Goal: Task Accomplishment & Management: Use online tool/utility

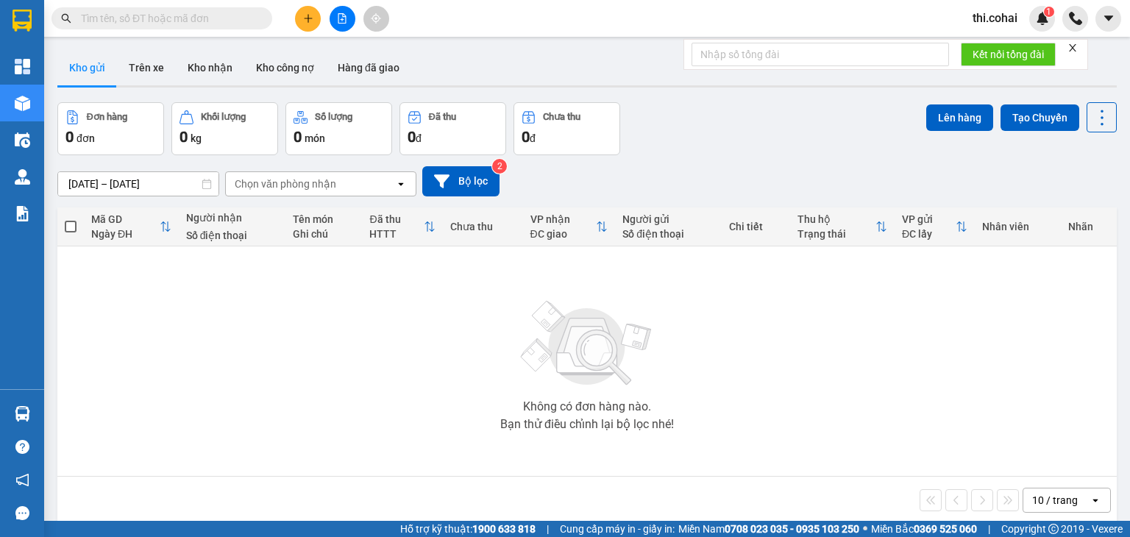
click at [1075, 43] on icon "close" at bounding box center [1072, 48] width 10 height 10
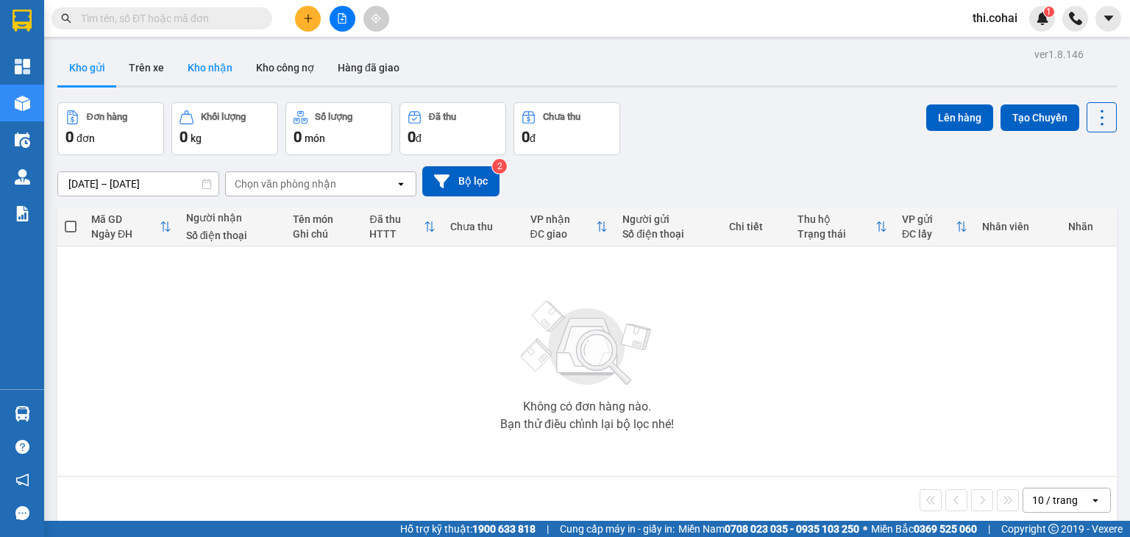
click at [205, 69] on button "Kho nhận" at bounding box center [210, 67] width 68 height 35
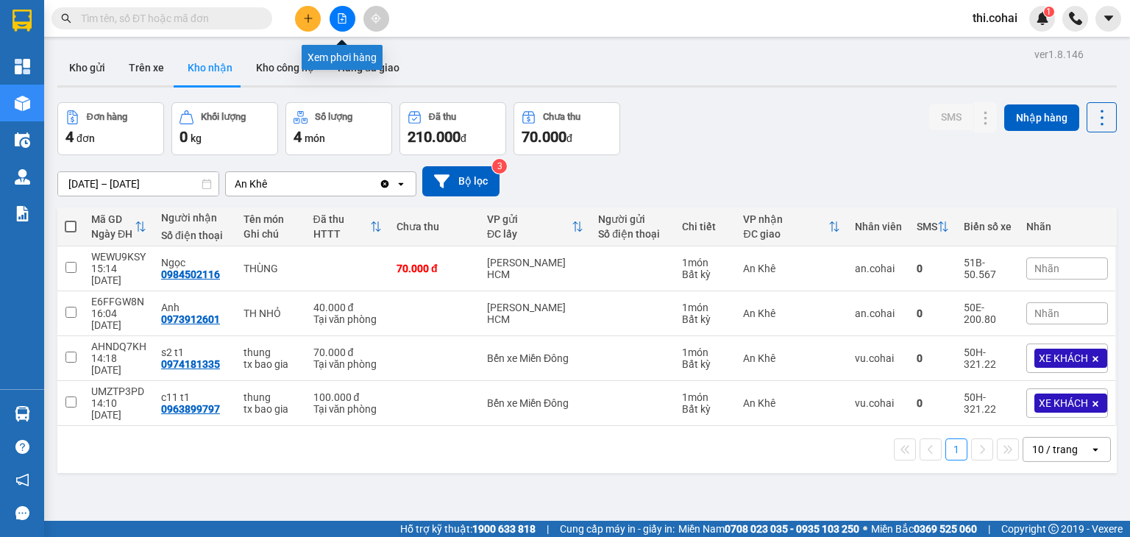
click at [335, 16] on button at bounding box center [342, 19] width 26 height 26
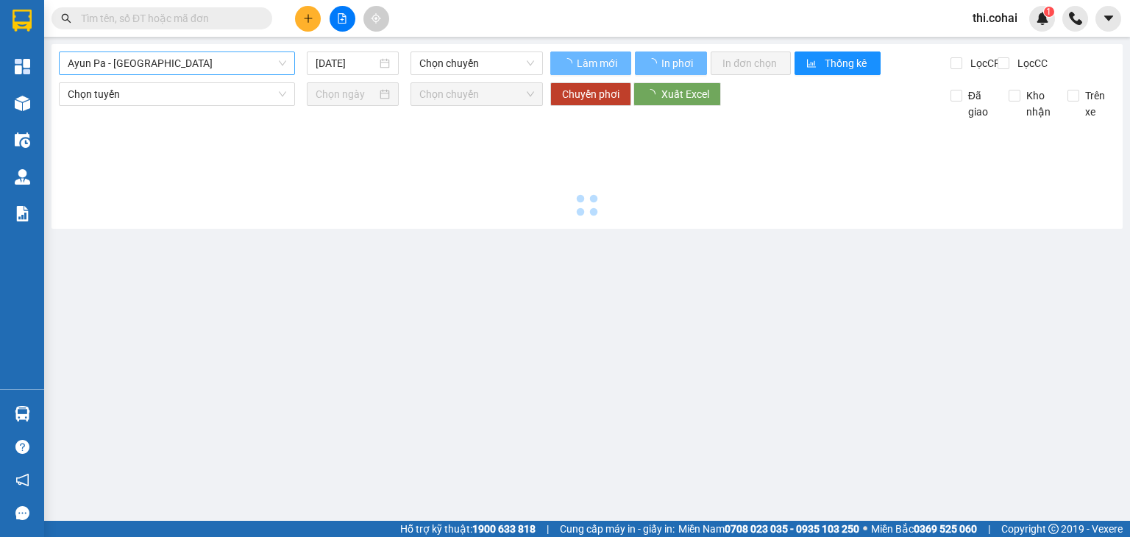
click at [222, 68] on span "Ayun Pa - [GEOGRAPHIC_DATA]" at bounding box center [177, 63] width 218 height 22
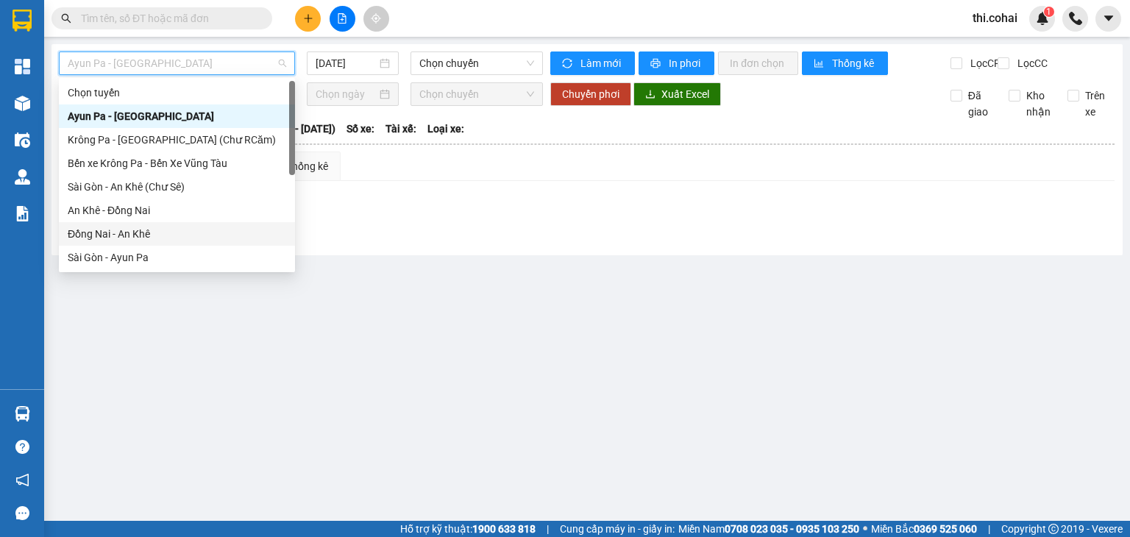
click at [138, 234] on div "Đồng Nai - An Khê" at bounding box center [177, 234] width 218 height 16
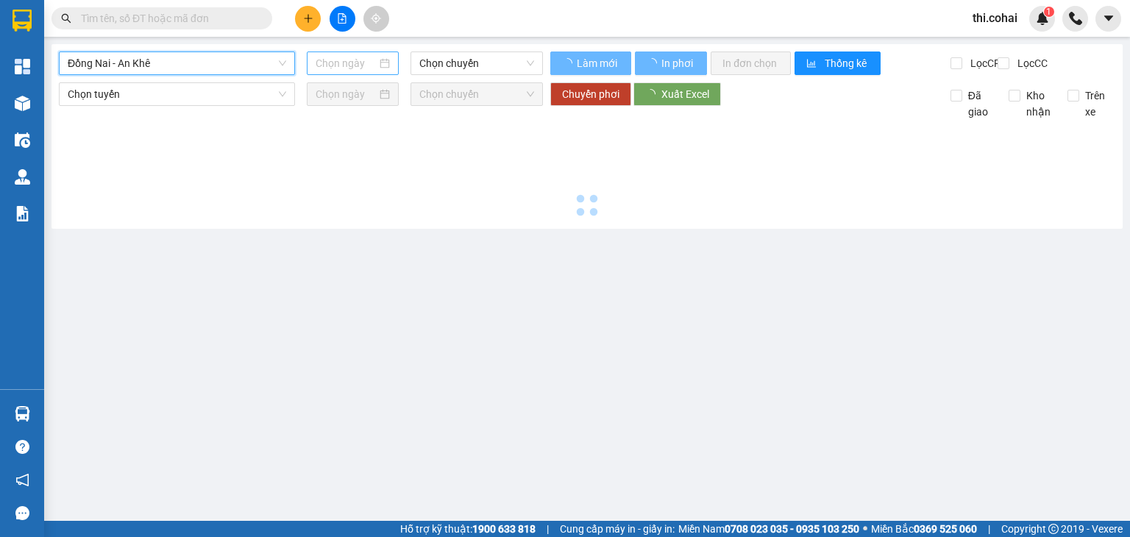
click at [359, 63] on input at bounding box center [345, 63] width 60 height 16
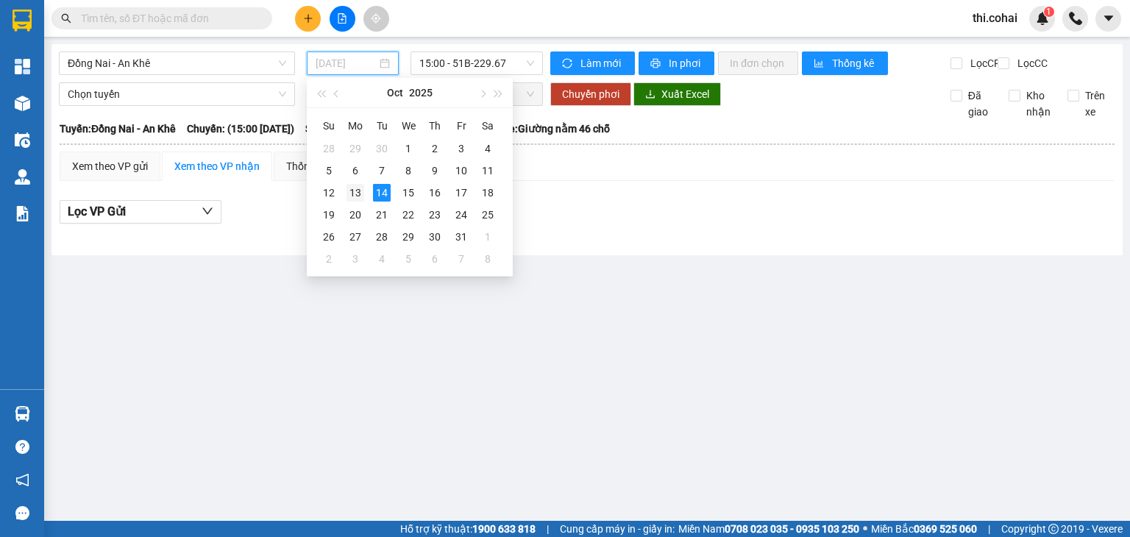
click at [358, 193] on div "13" at bounding box center [355, 193] width 18 height 18
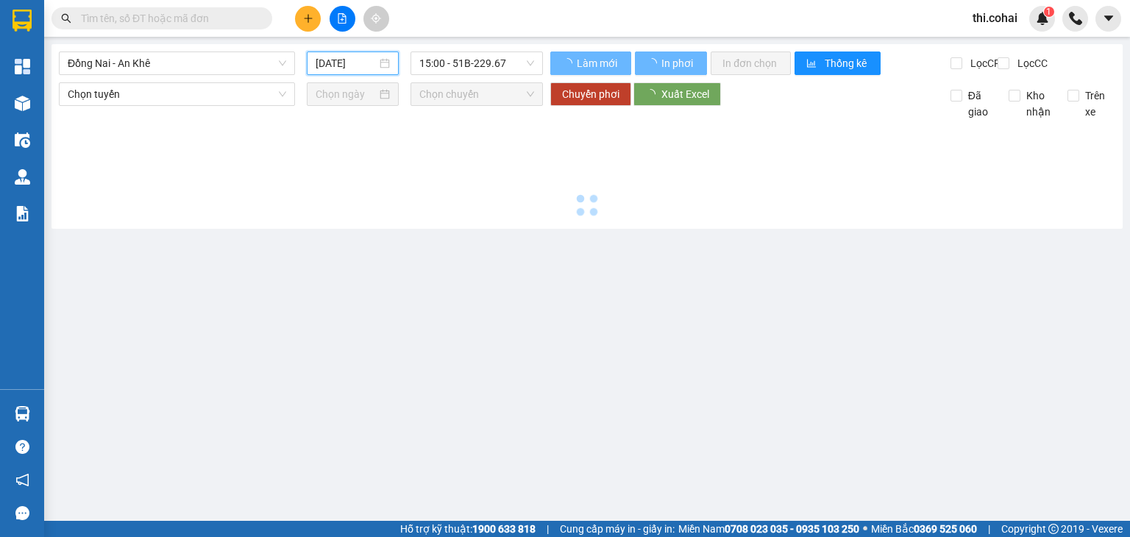
type input "[DATE]"
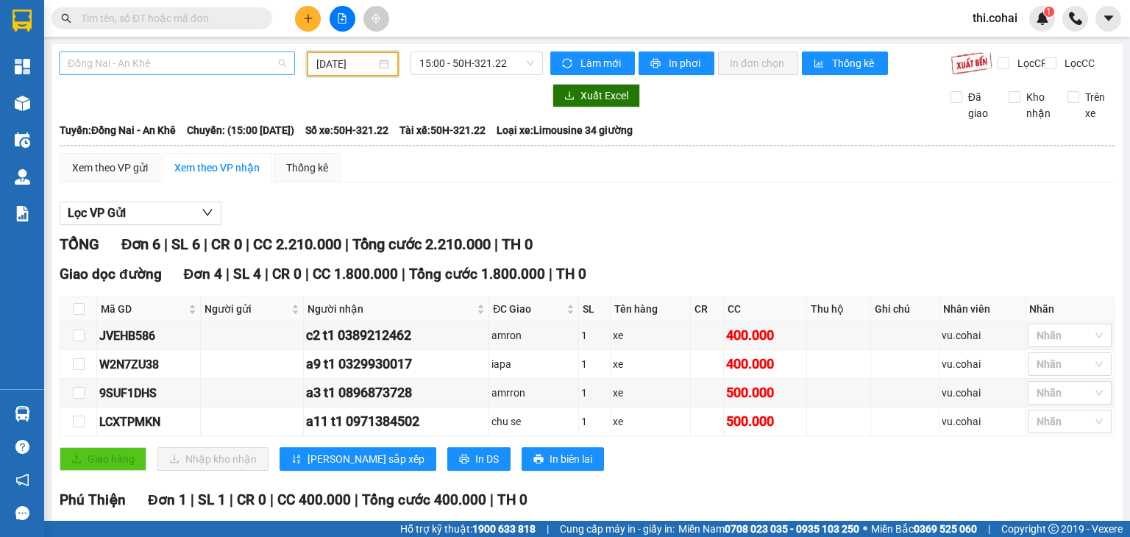
click at [205, 65] on span "Đồng Nai - An Khê" at bounding box center [177, 63] width 218 height 22
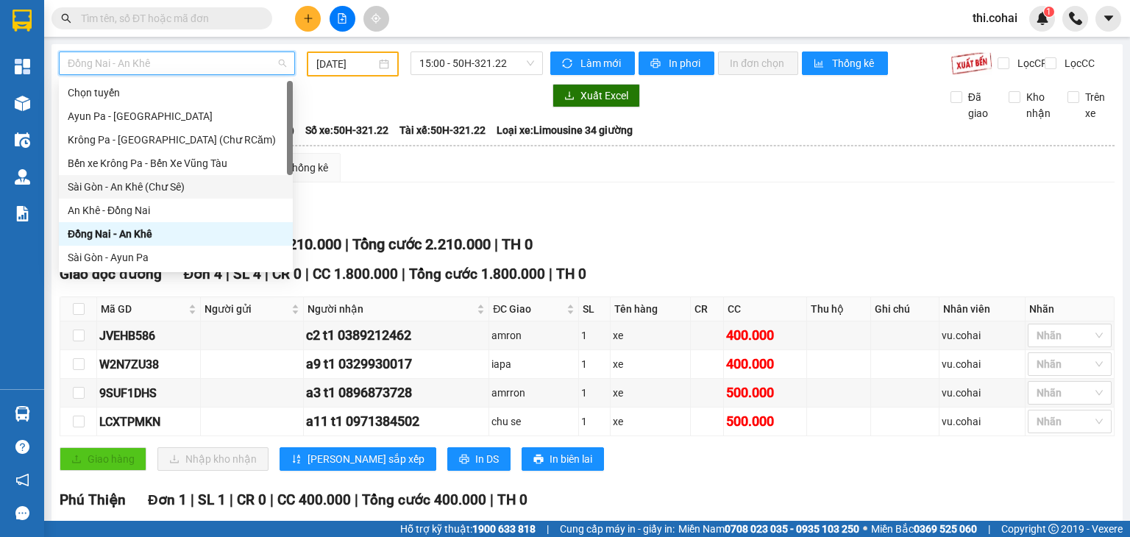
click at [163, 188] on div "Sài Gòn - An Khê (Chư Sê)" at bounding box center [176, 187] width 216 height 16
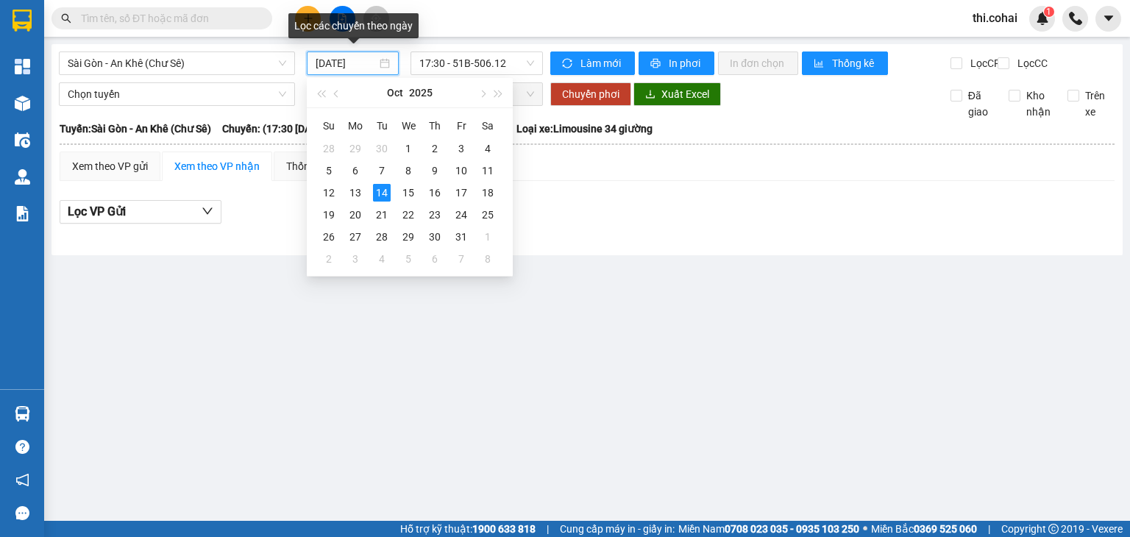
click at [328, 56] on input "[DATE]" at bounding box center [345, 63] width 60 height 16
click at [354, 190] on div "13" at bounding box center [355, 193] width 18 height 18
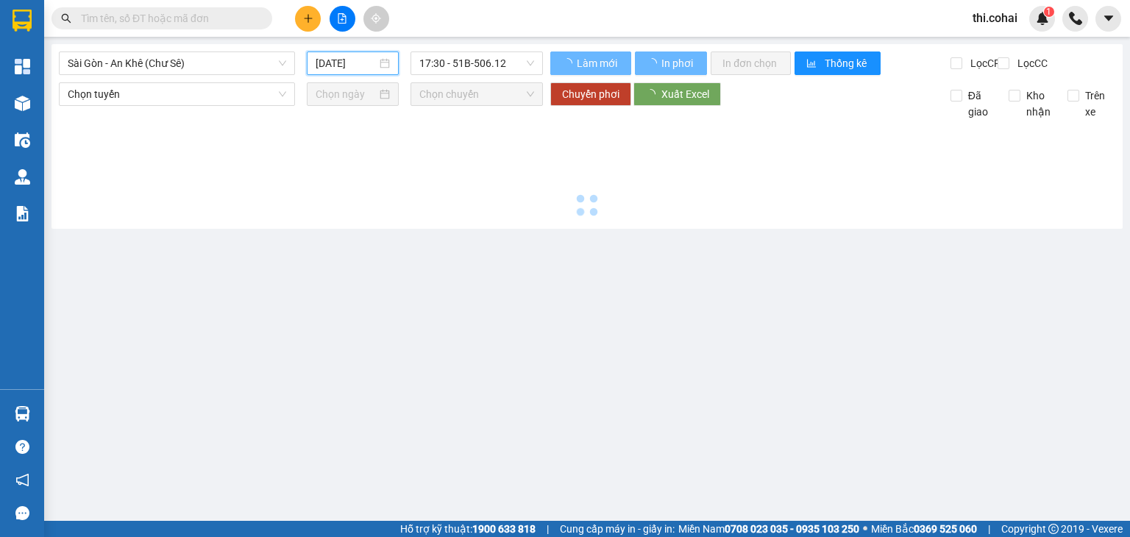
type input "[DATE]"
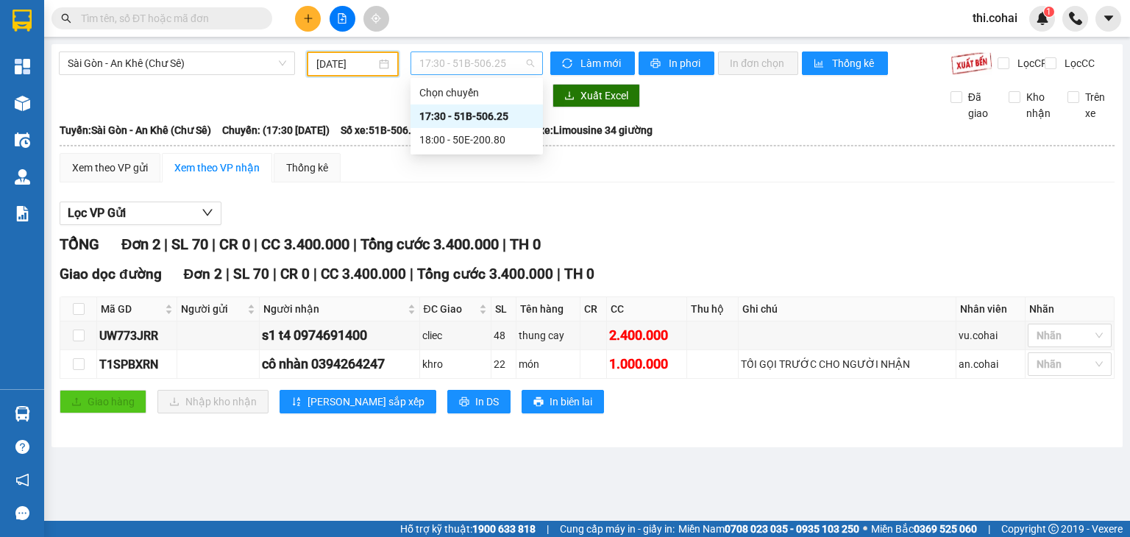
click at [489, 62] on span "17:30 - 51B-506.25" at bounding box center [476, 63] width 115 height 22
click at [490, 141] on div "18:00 - 50E-200.80" at bounding box center [476, 140] width 115 height 16
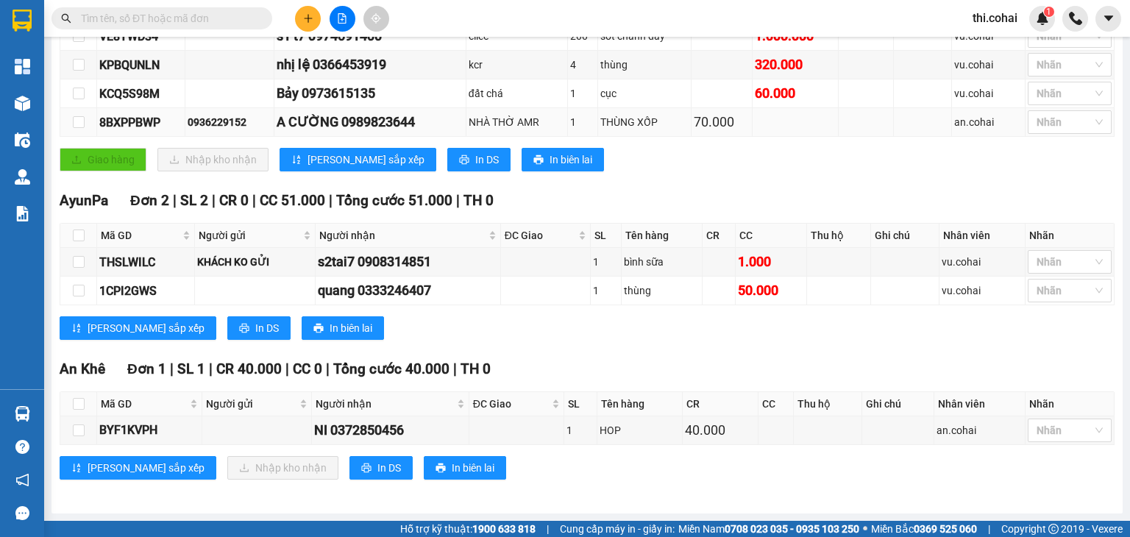
scroll to position [334, 0]
click at [79, 406] on input "checkbox" at bounding box center [79, 404] width 12 height 12
checkbox input "true"
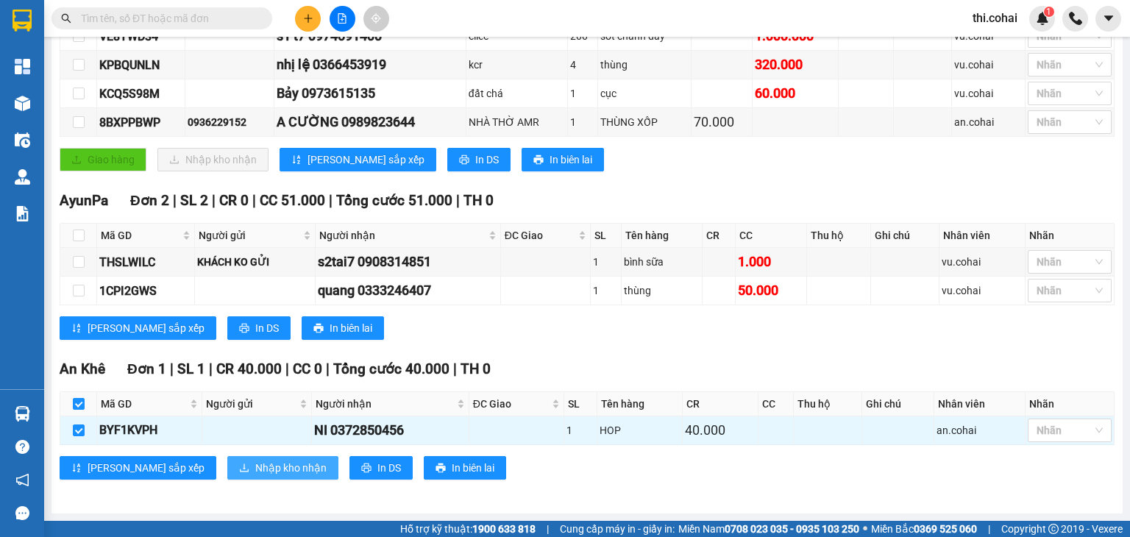
click at [255, 466] on span "Nhập kho nhận" at bounding box center [290, 468] width 71 height 16
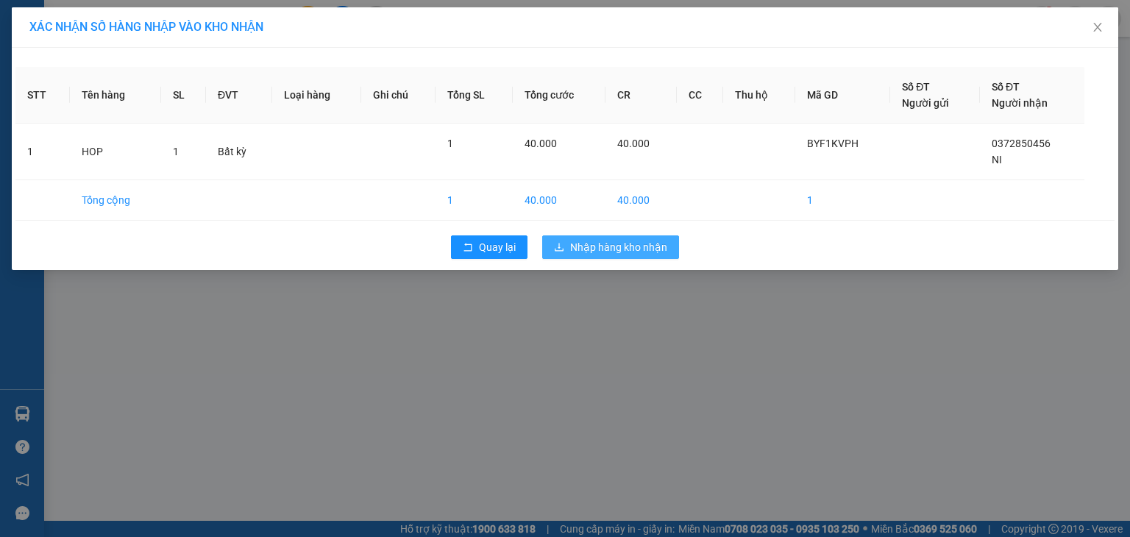
click at [647, 246] on span "Nhập hàng kho nhận" at bounding box center [618, 247] width 97 height 16
